Goal: Task Accomplishment & Management: Use online tool/utility

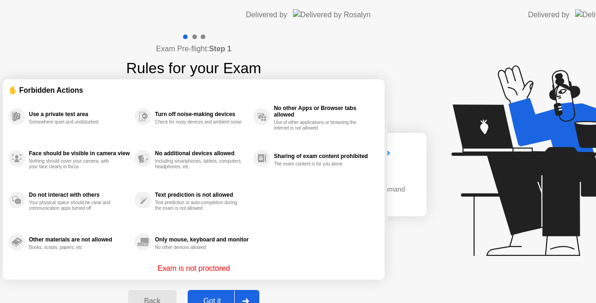
click at [91, 254] on div "Exam Pre-flight: Step 1 Rules for your Exam ✋ Forbidden Actions Use a private t…" at bounding box center [193, 177] width 387 height 295
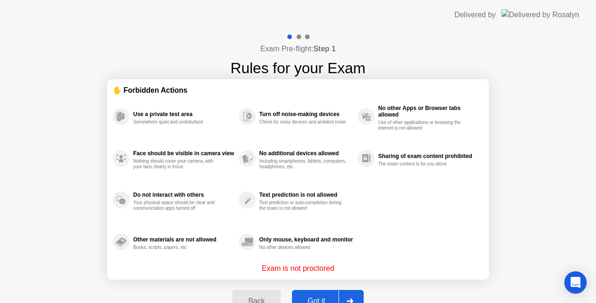
click at [327, 292] on button "Got it" at bounding box center [328, 301] width 72 height 22
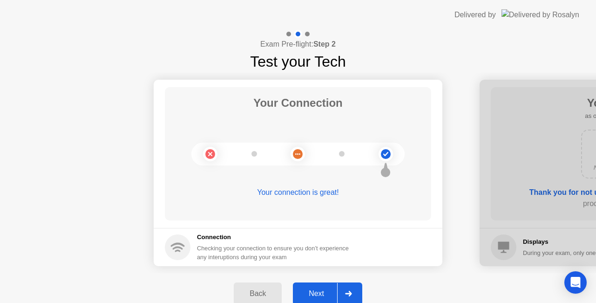
click at [331, 292] on div "Next" at bounding box center [316, 293] width 41 height 8
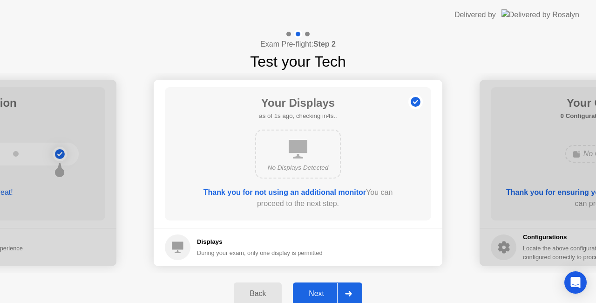
click at [331, 292] on div "Next" at bounding box center [316, 293] width 41 height 8
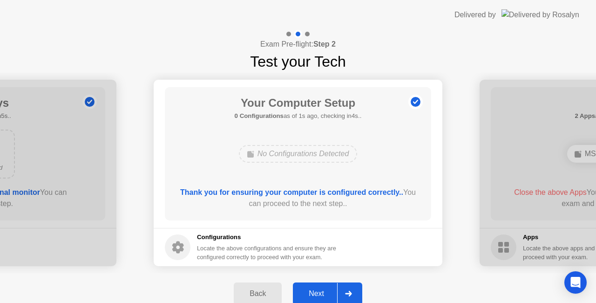
click at [331, 292] on div "Next" at bounding box center [316, 293] width 41 height 8
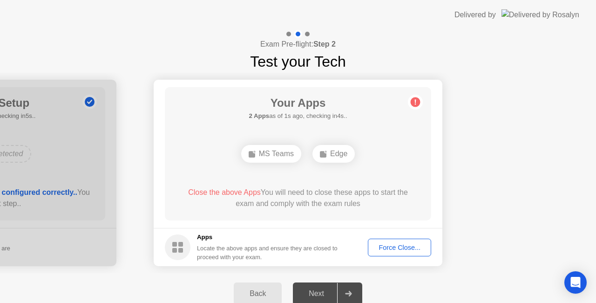
click at [405, 245] on div "Force Close..." at bounding box center [399, 246] width 57 height 7
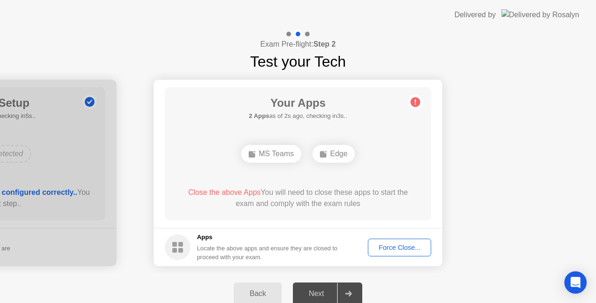
click at [407, 253] on button "Force Close..." at bounding box center [399, 247] width 63 height 18
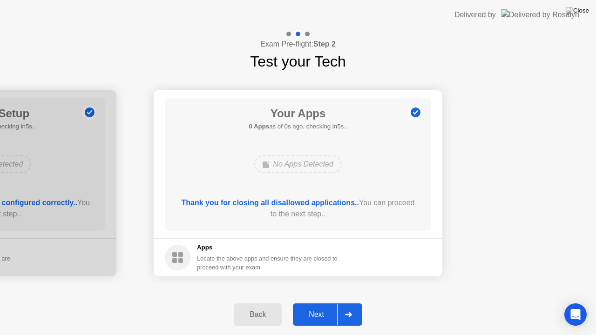
drag, startPoint x: 593, startPoint y: 134, endPoint x: 593, endPoint y: 141, distance: 7.0
click at [326, 302] on div "Next" at bounding box center [316, 315] width 41 height 8
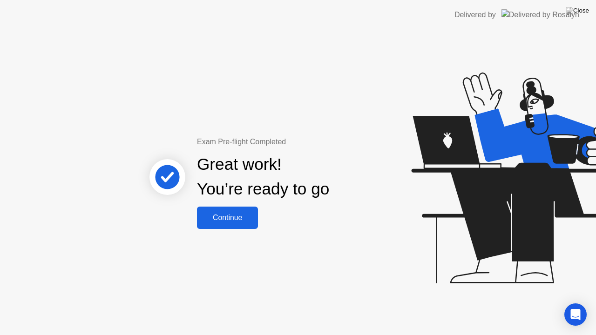
click at [247, 219] on div "Continue" at bounding box center [227, 218] width 55 height 8
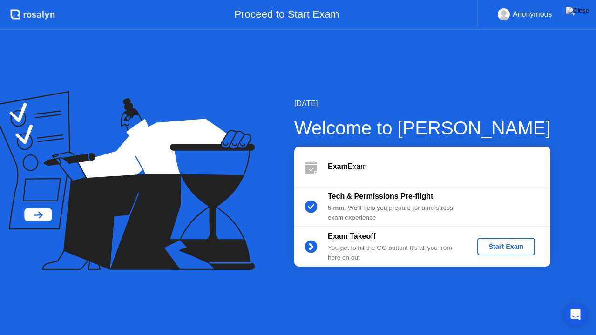
click at [509, 250] on div "Start Exam" at bounding box center [506, 246] width 50 height 7
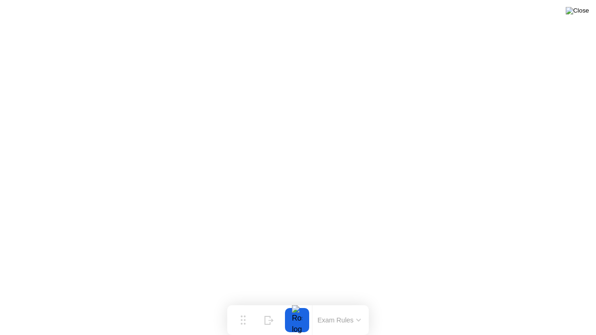
click at [582, 13] on img at bounding box center [577, 10] width 23 height 7
click at [295, 302] on div at bounding box center [297, 320] width 20 height 24
click at [307, 302] on div at bounding box center [297, 320] width 24 height 24
click at [585, 14] on img at bounding box center [577, 10] width 23 height 7
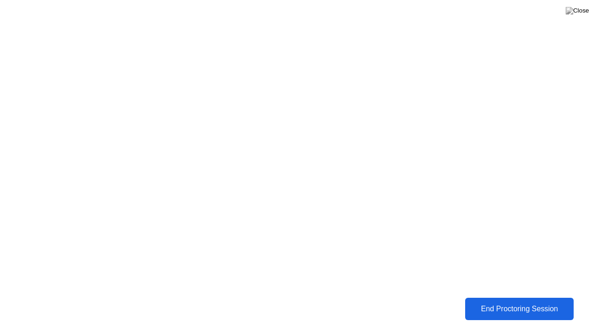
click at [523, 302] on div "End Proctoring Session" at bounding box center [519, 309] width 104 height 8
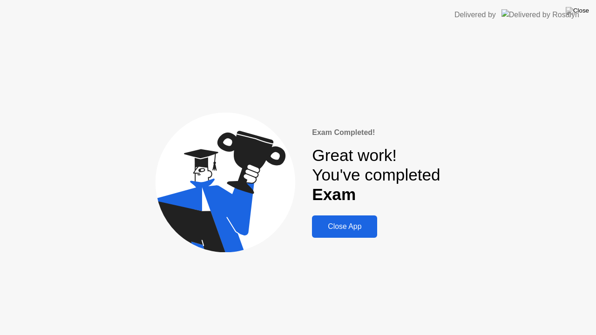
click at [361, 223] on div "Close App" at bounding box center [345, 227] width 60 height 8
